Goal: Transaction & Acquisition: Book appointment/travel/reservation

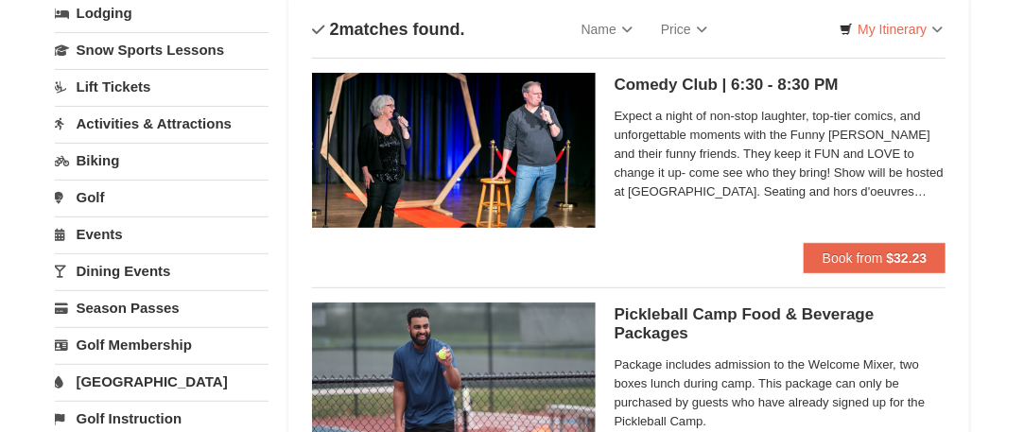
scroll to position [95, 0]
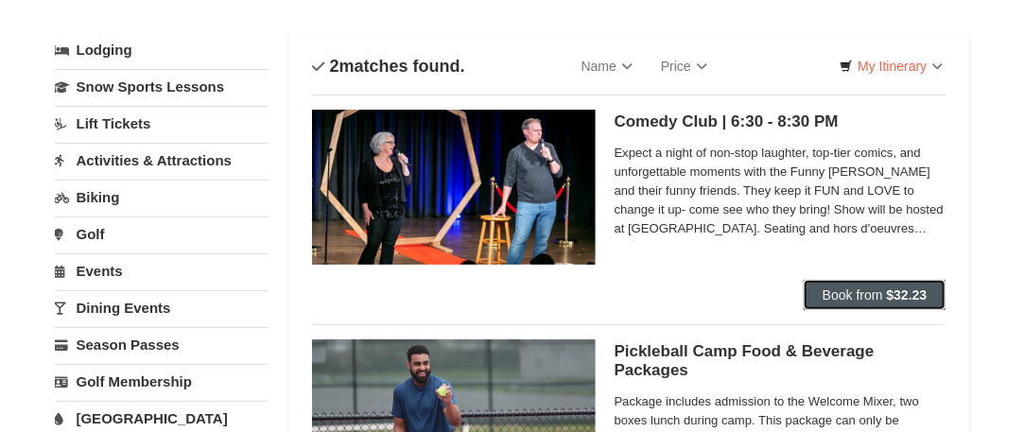
click at [842, 294] on span "Book from" at bounding box center [853, 295] width 61 height 15
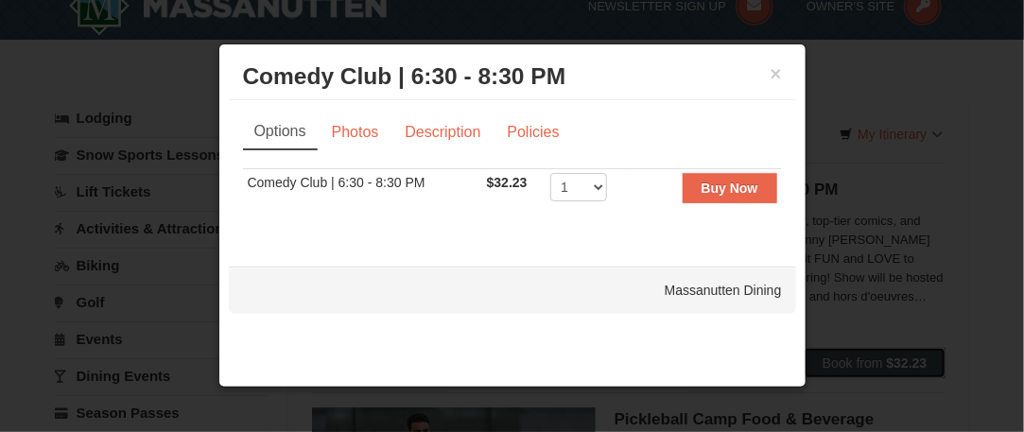
scroll to position [0, 0]
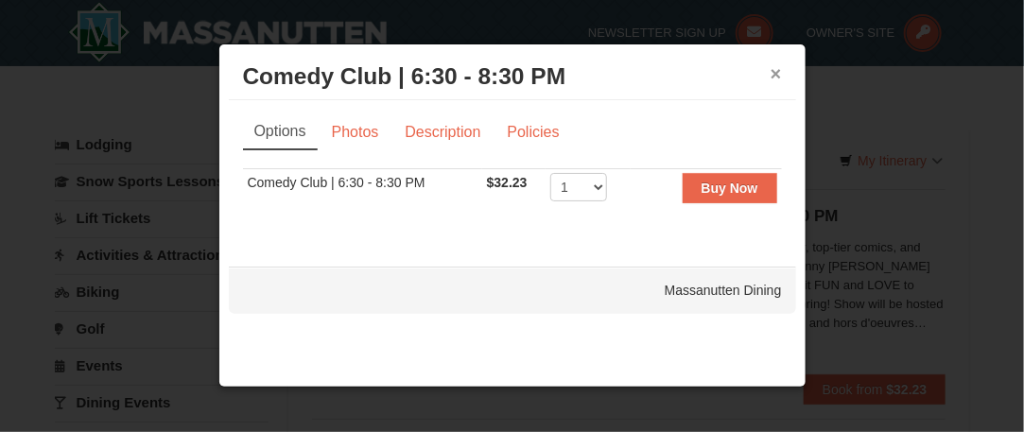
drag, startPoint x: 778, startPoint y: 77, endPoint x: 724, endPoint y: 89, distance: 55.3
click at [778, 77] on button "×" at bounding box center [776, 73] width 11 height 19
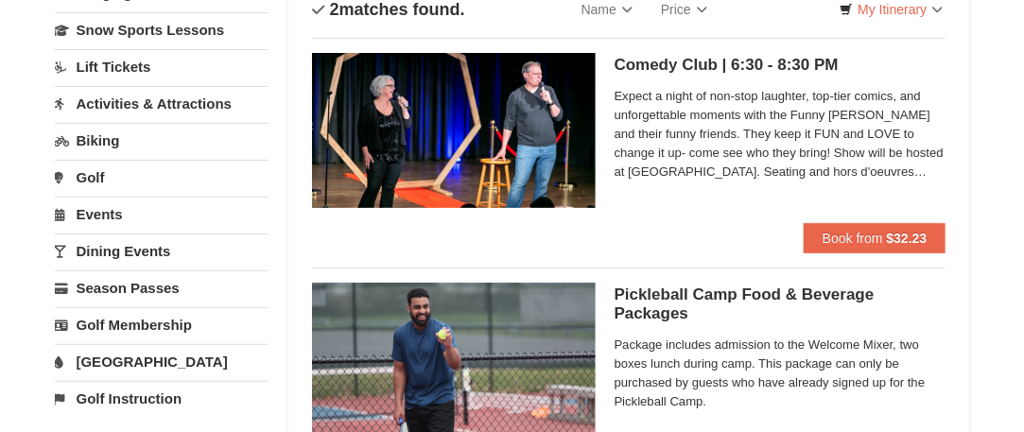
scroll to position [189, 0]
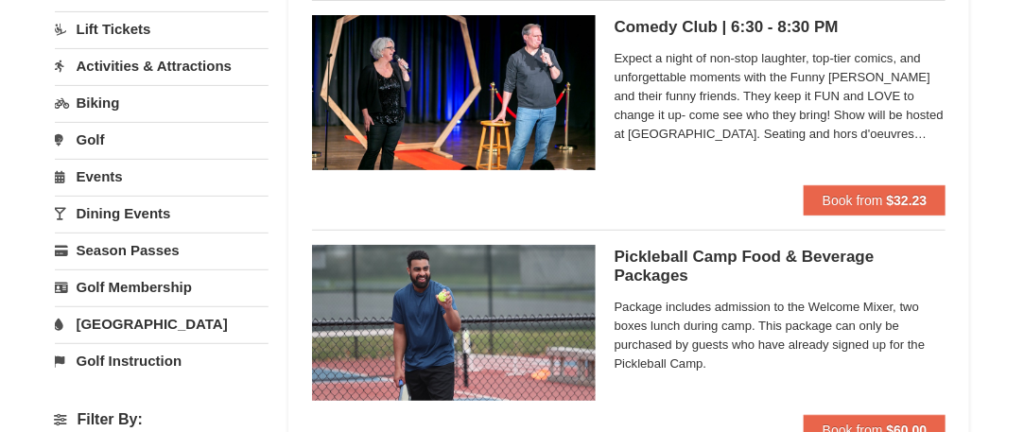
click at [92, 214] on link "Dining Events" at bounding box center [162, 213] width 215 height 35
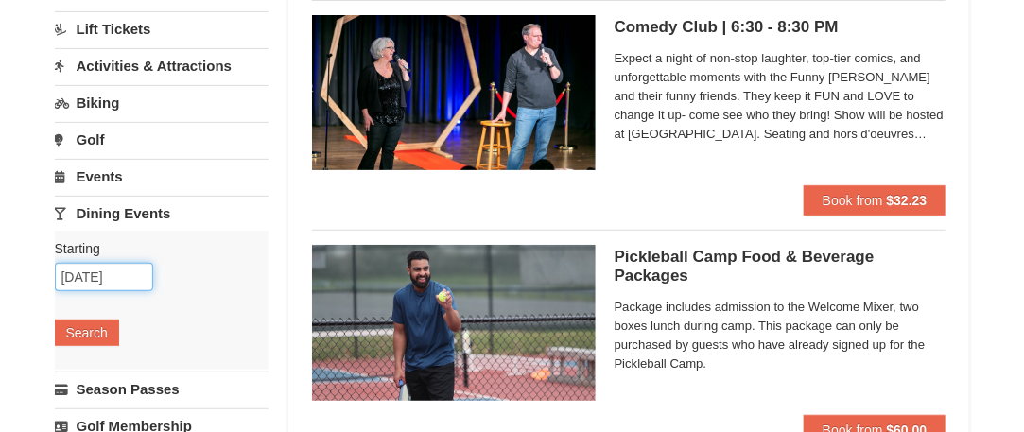
click at [144, 277] on input "[DATE]" at bounding box center [104, 277] width 98 height 28
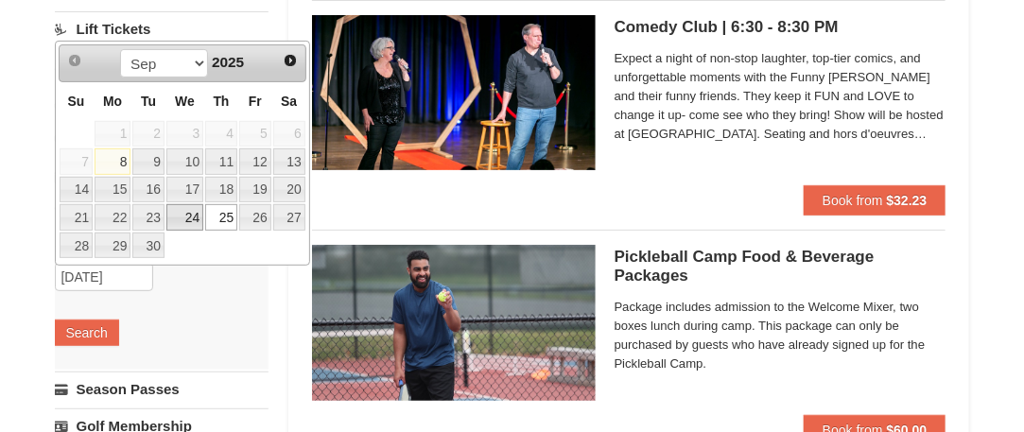
click at [197, 216] on link "24" at bounding box center [184, 217] width 37 height 26
type input "[DATE]"
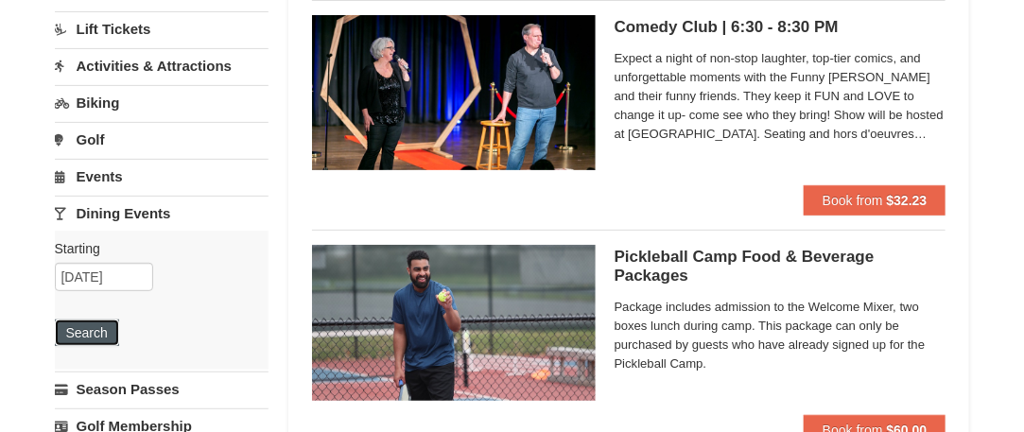
click at [84, 329] on button "Search" at bounding box center [87, 333] width 64 height 26
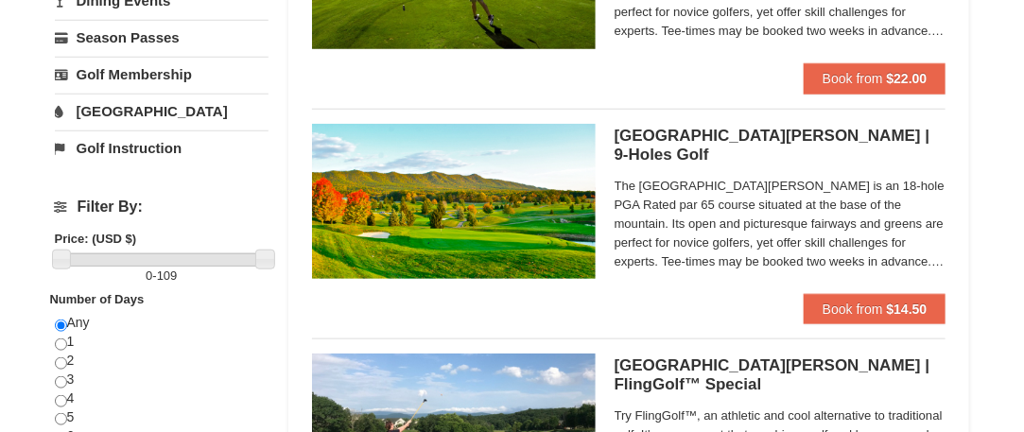
scroll to position [568, 0]
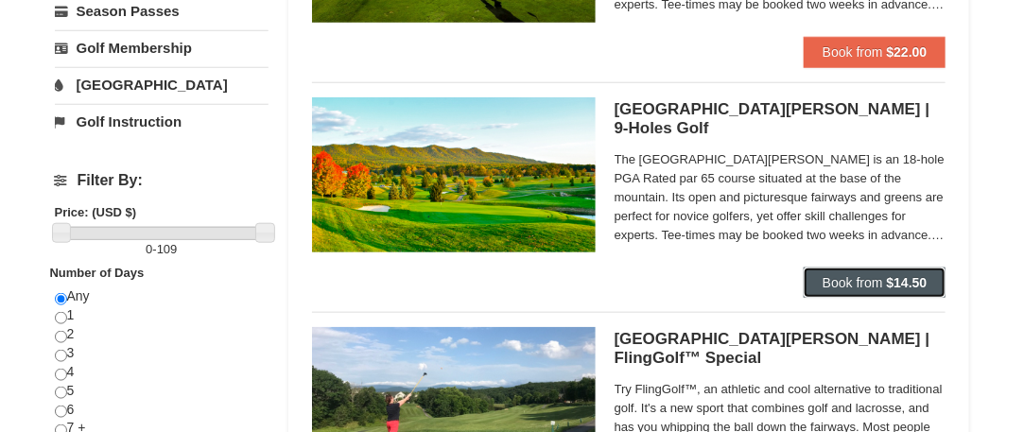
click at [871, 283] on span "Book from" at bounding box center [853, 282] width 61 height 15
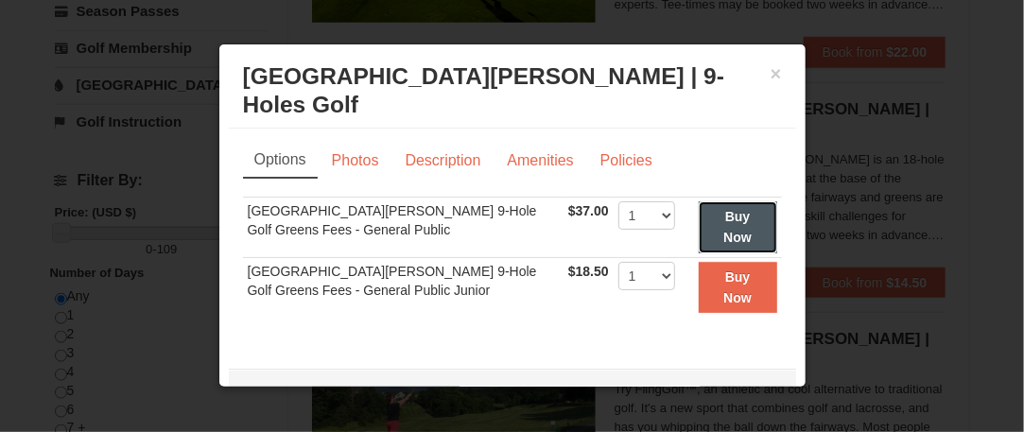
click at [723, 225] on button "Buy Now" at bounding box center [738, 227] width 79 height 52
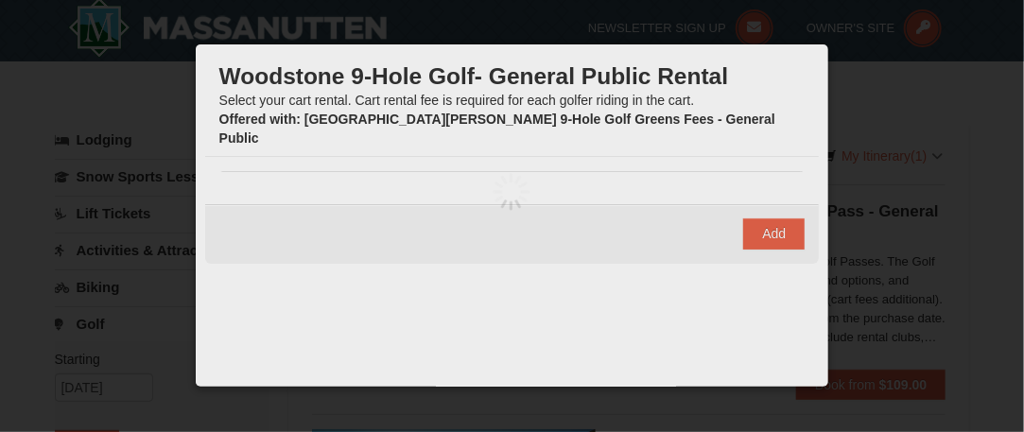
scroll to position [6, 0]
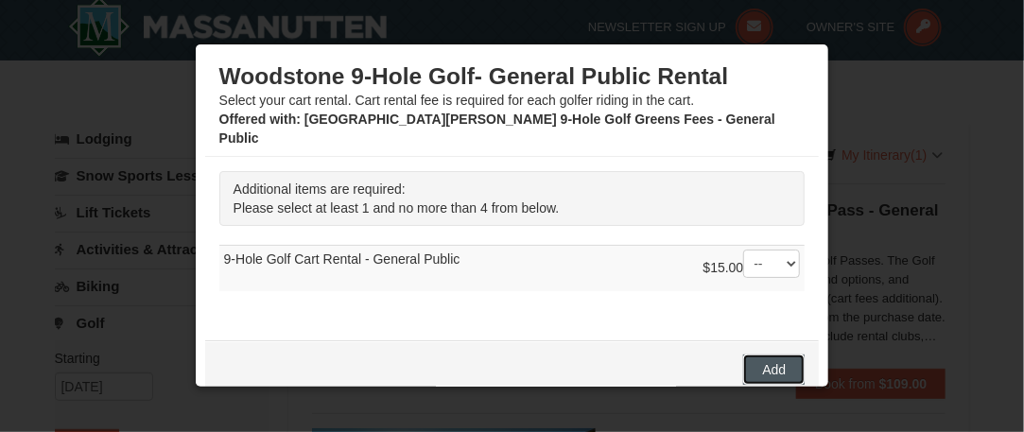
click at [764, 362] on span "Add" at bounding box center [774, 369] width 24 height 15
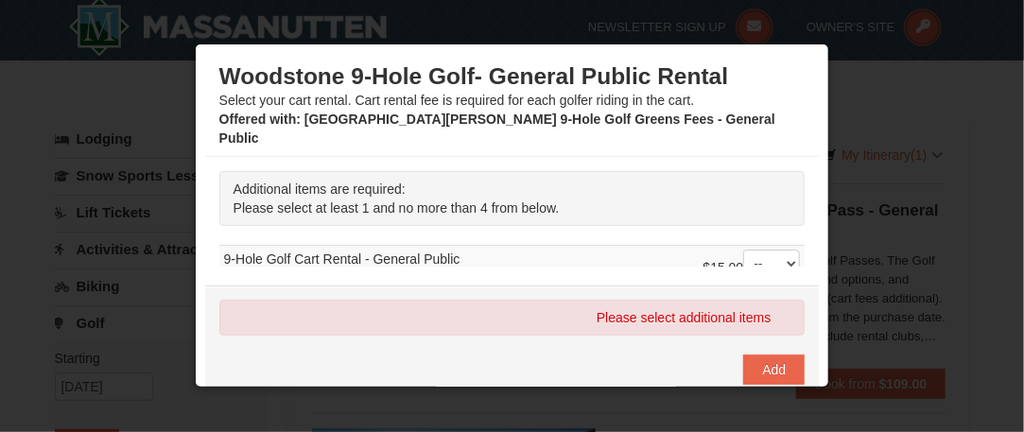
click at [704, 250] on div "$15.00 -- 01 02 03 04" at bounding box center [752, 269] width 97 height 38
click at [764, 250] on select "-- 01 02 03 04" at bounding box center [771, 264] width 57 height 28
select select "1"
click at [743, 250] on select "-- 01 02 03 04" at bounding box center [771, 264] width 57 height 28
click at [767, 368] on span "Add" at bounding box center [774, 369] width 24 height 15
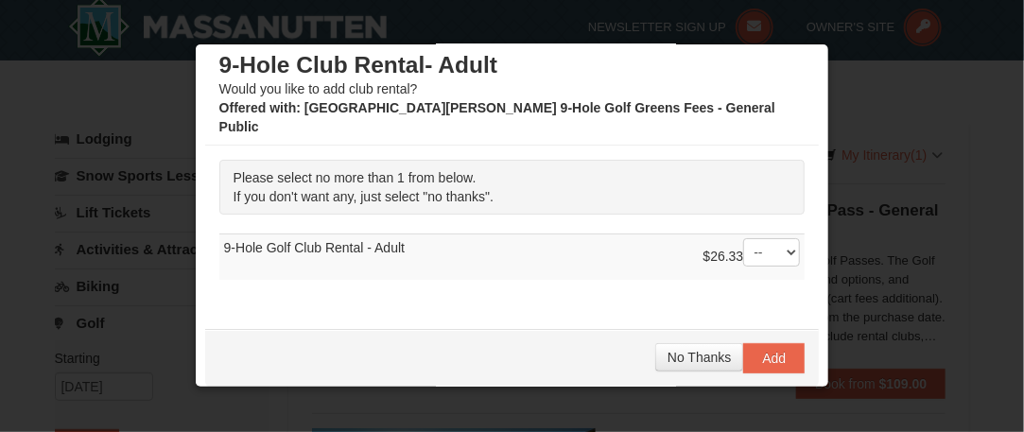
scroll to position [21, 0]
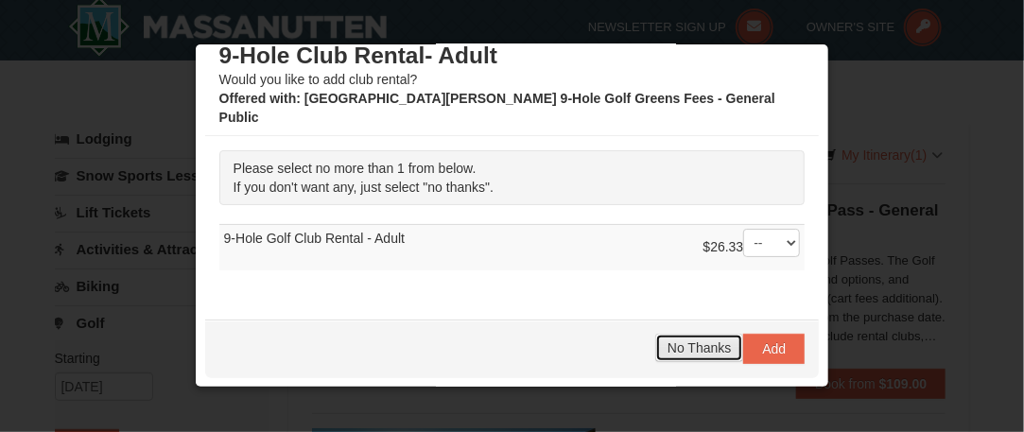
click at [697, 341] on span "No Thanks" at bounding box center [699, 348] width 63 height 15
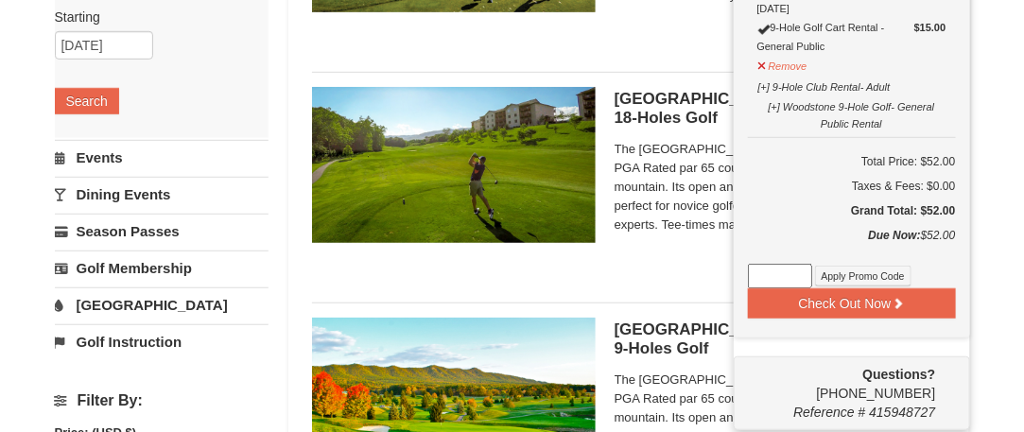
scroll to position [384, 0]
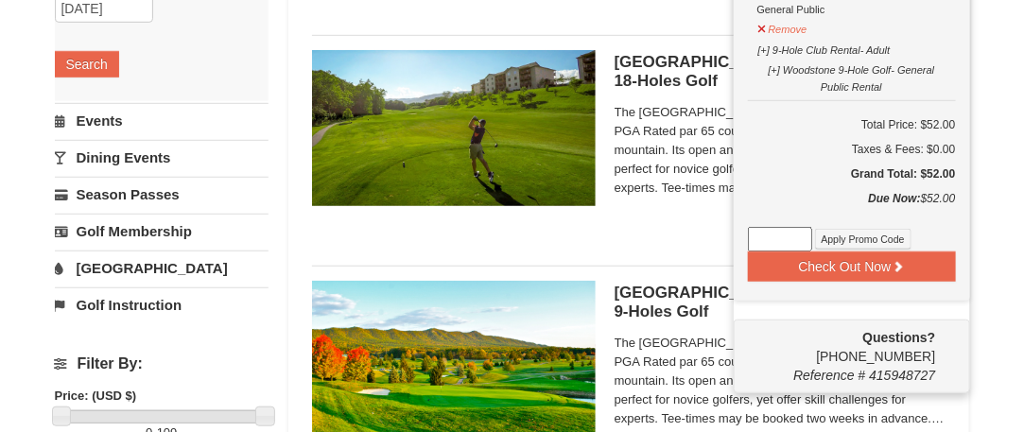
click at [775, 227] on input at bounding box center [780, 239] width 64 height 25
click at [851, 229] on button "Apply Promo Code" at bounding box center [863, 239] width 96 height 21
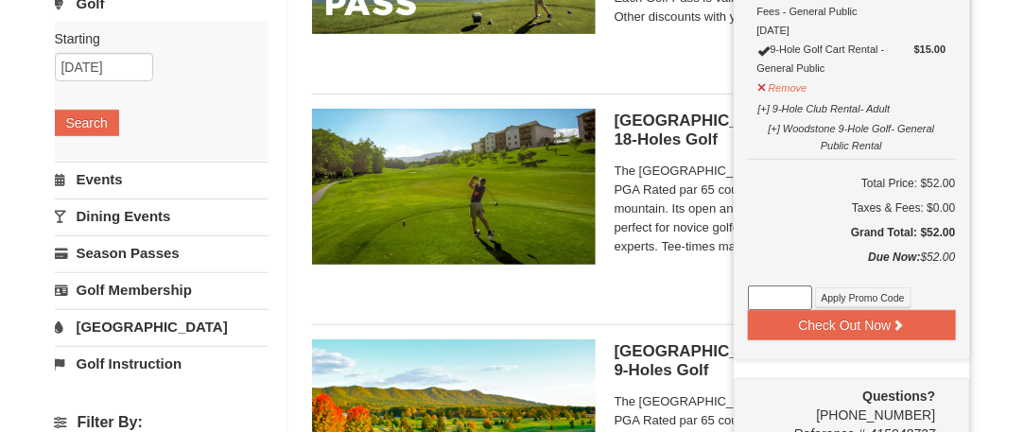
scroll to position [289, 0]
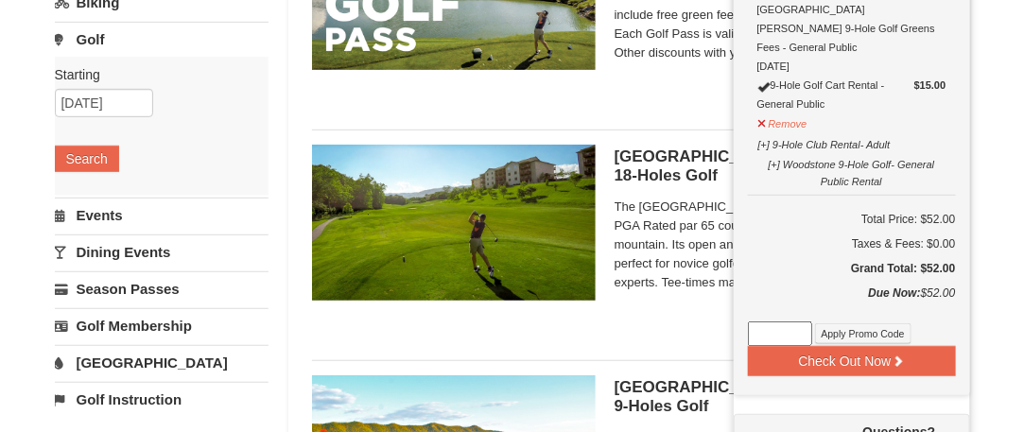
click at [783, 322] on input at bounding box center [780, 334] width 64 height 25
type input "Guest Golf"
click at [848, 323] on button "Apply Promo Code" at bounding box center [863, 333] width 96 height 21
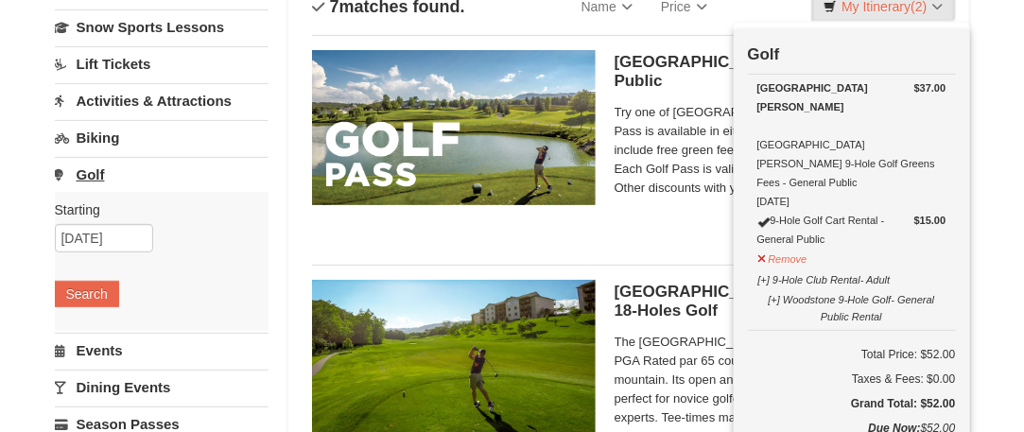
scroll to position [189, 0]
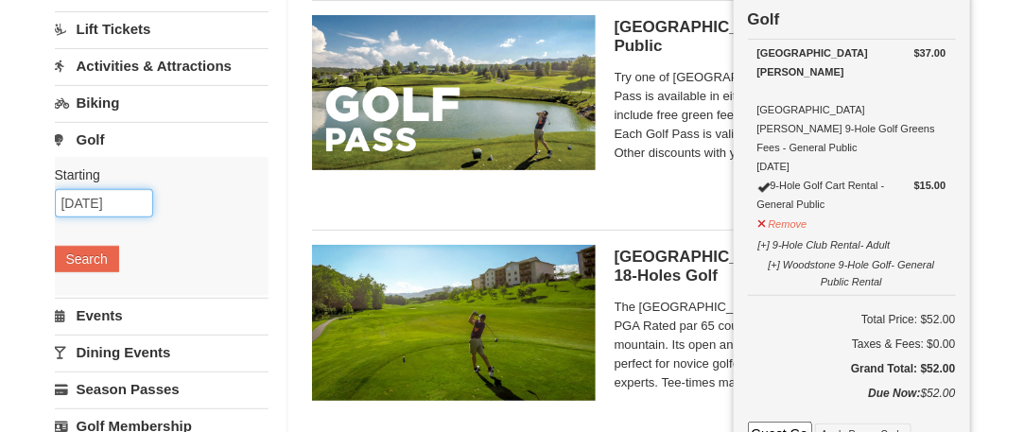
click at [136, 205] on input "09/10/2025" at bounding box center [104, 203] width 98 height 28
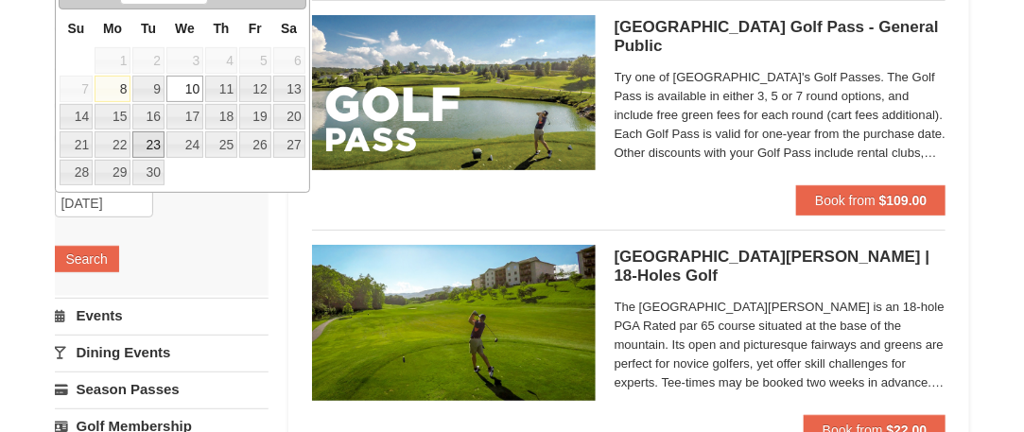
click at [160, 140] on link "23" at bounding box center [148, 144] width 32 height 26
type input "09/23/2025"
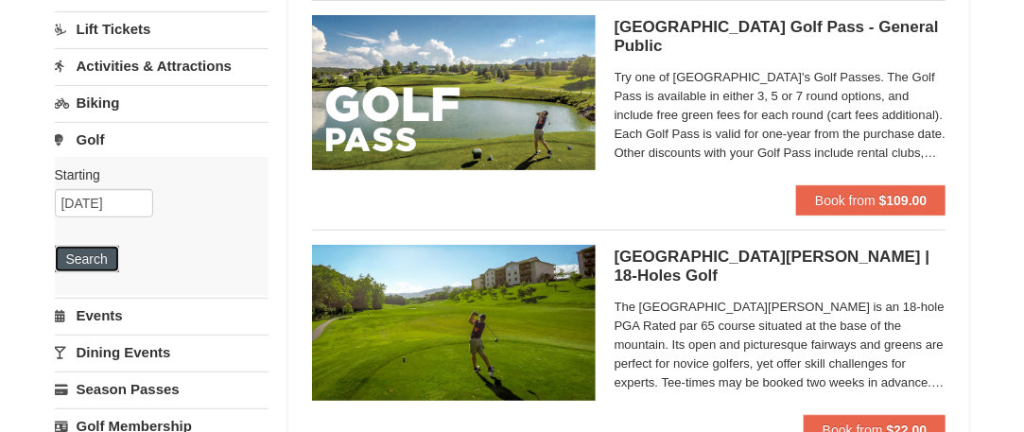
click at [95, 263] on button "Search" at bounding box center [87, 259] width 64 height 26
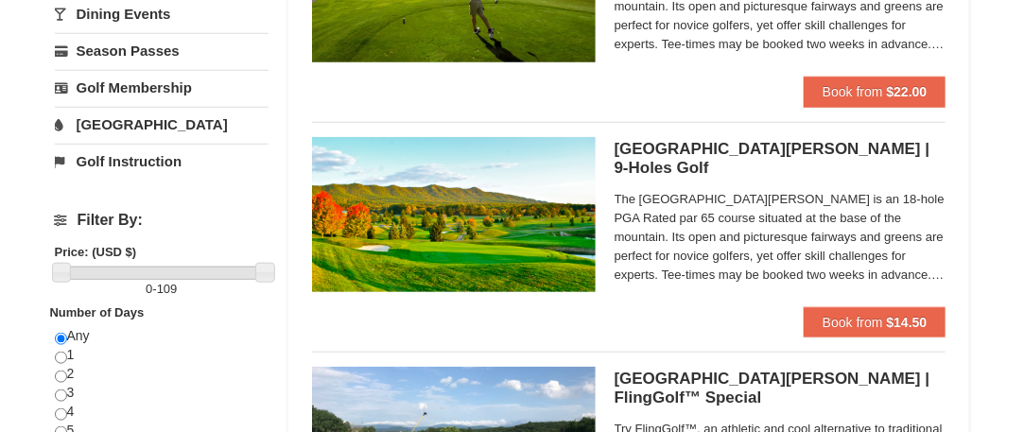
scroll to position [568, 0]
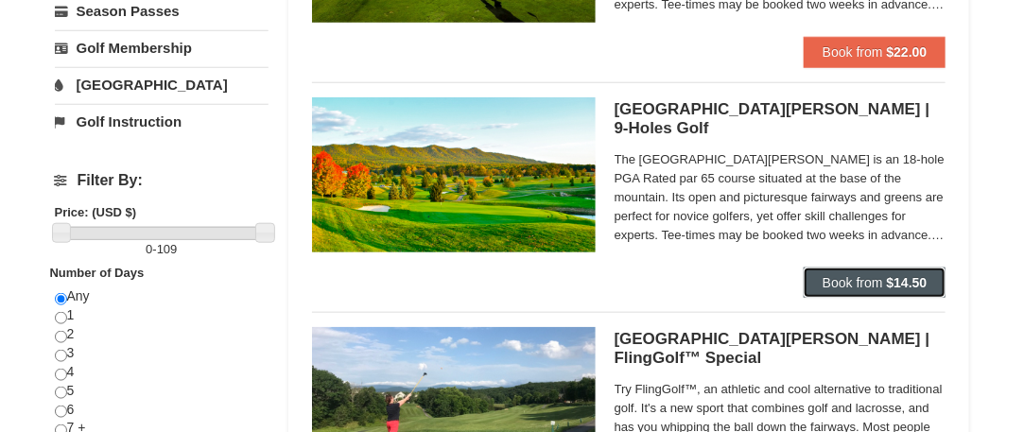
click at [861, 283] on span "Book from" at bounding box center [853, 282] width 61 height 15
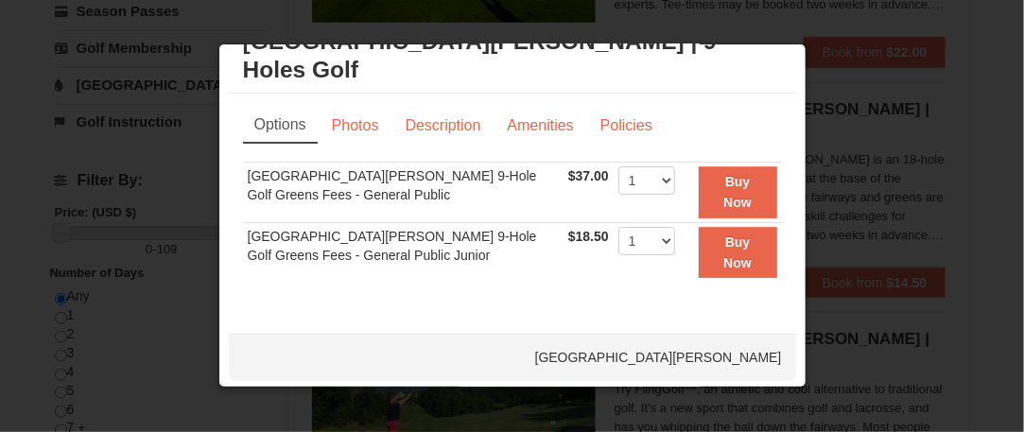
scroll to position [19, 0]
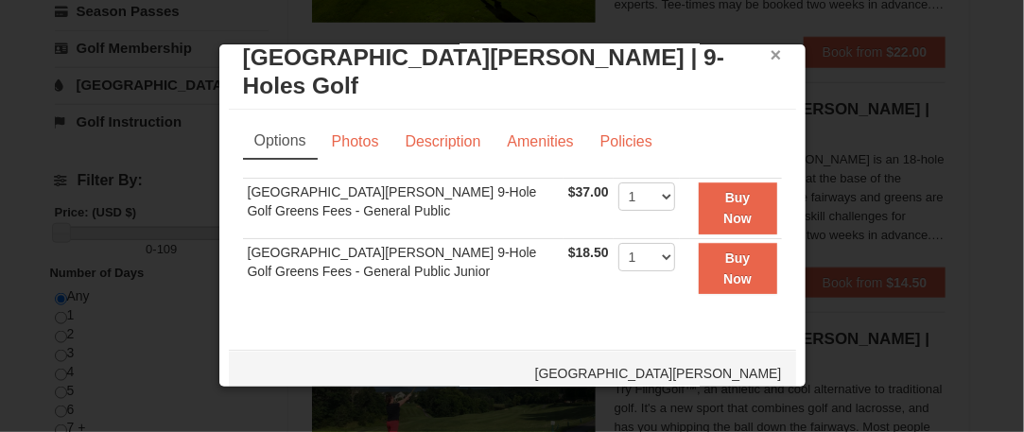
click at [771, 52] on button "×" at bounding box center [776, 54] width 11 height 19
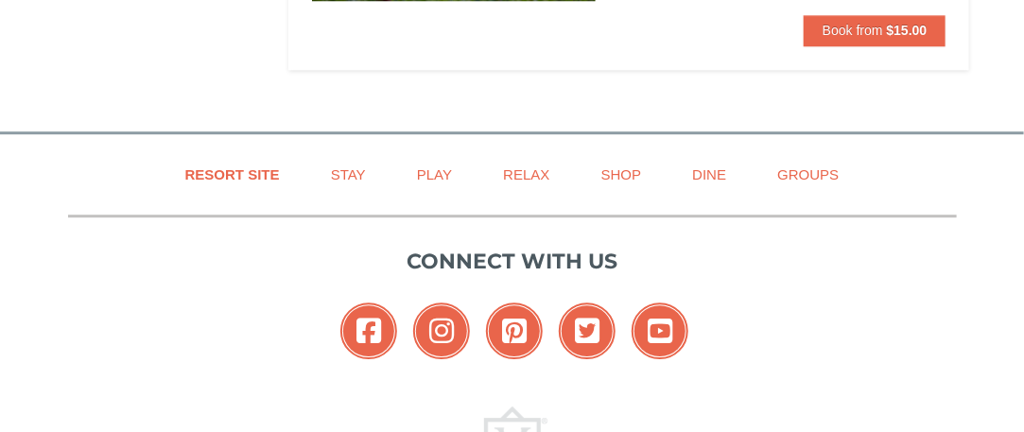
scroll to position [1703, 0]
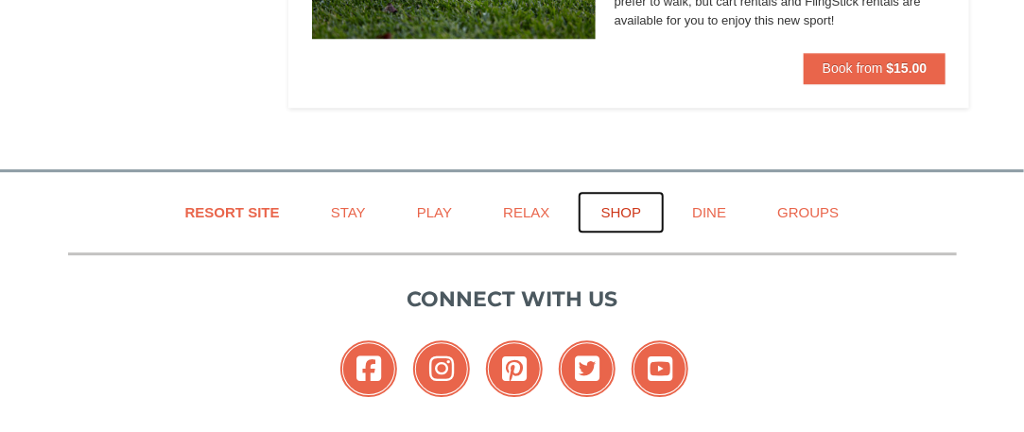
click at [624, 208] on link "Shop" at bounding box center [622, 212] width 88 height 43
